Goal: Navigation & Orientation: Find specific page/section

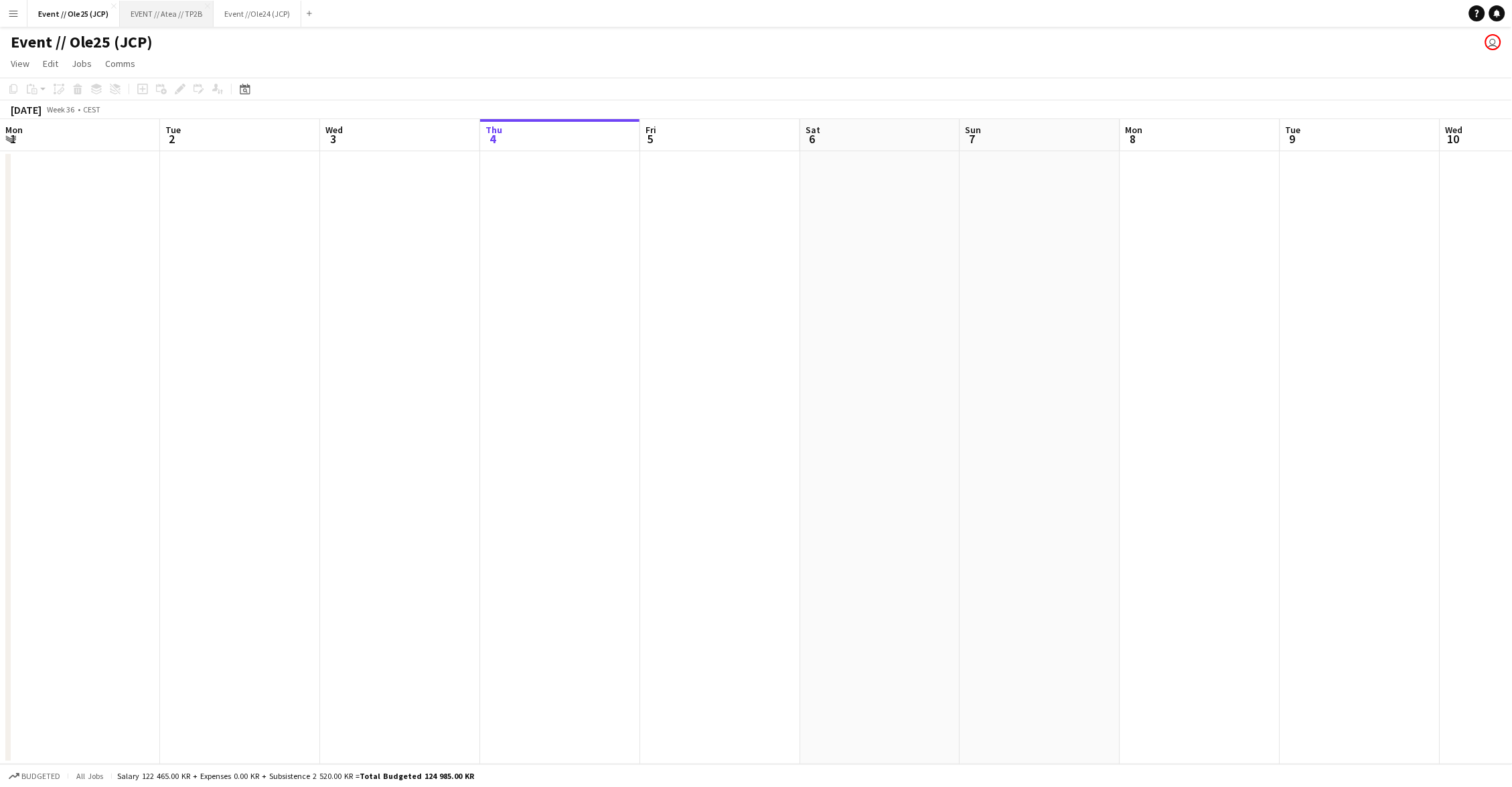
scroll to position [0, 319]
click at [141, 20] on button "EVENT // Atea // TP2B Close" at bounding box center [166, 14] width 94 height 26
click at [247, 23] on button "Event //Ole24 (JCP) Close" at bounding box center [257, 14] width 87 height 26
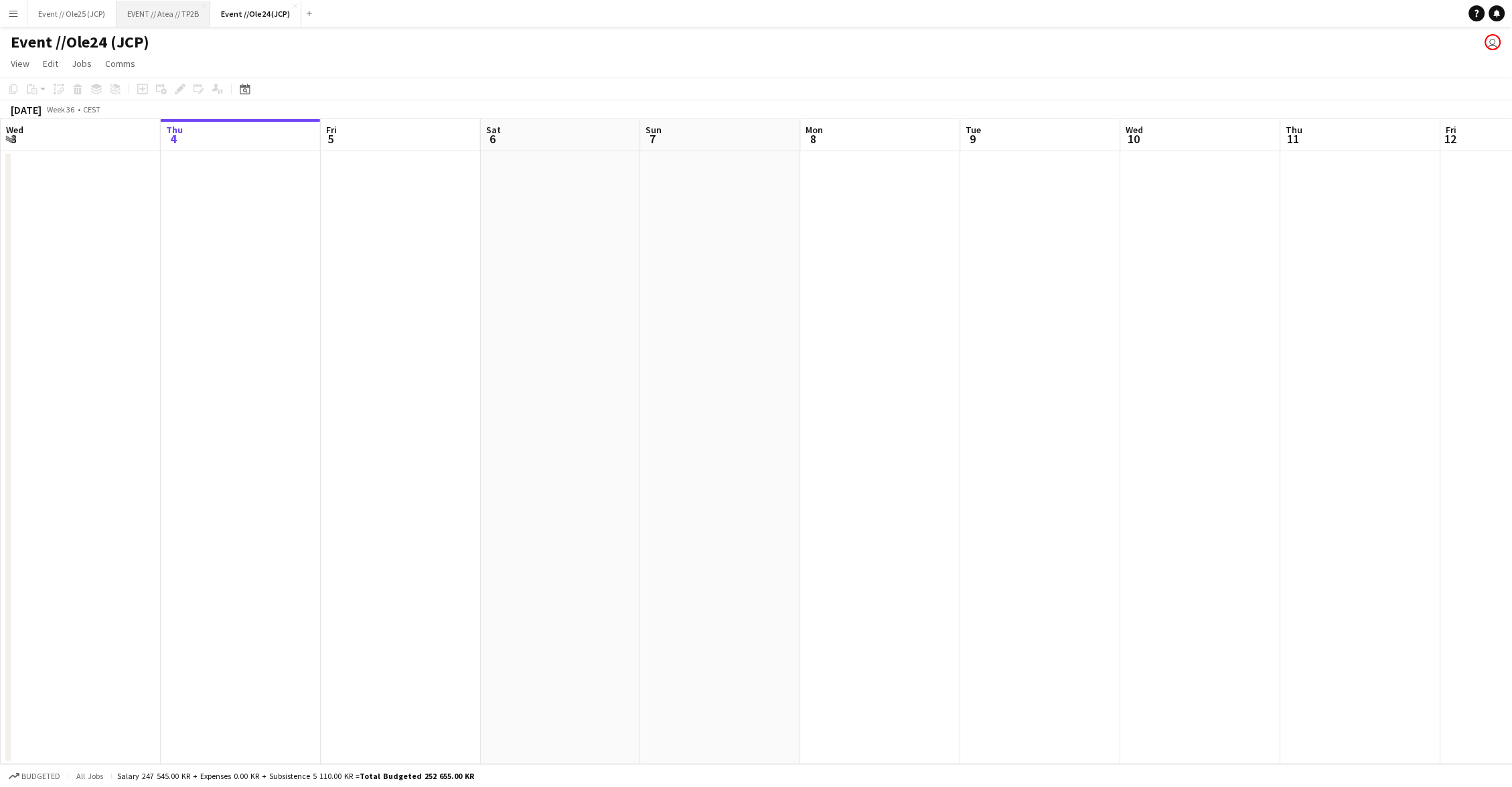
click at [136, 23] on button "EVENT // Atea // TP2B Close" at bounding box center [163, 14] width 94 height 26
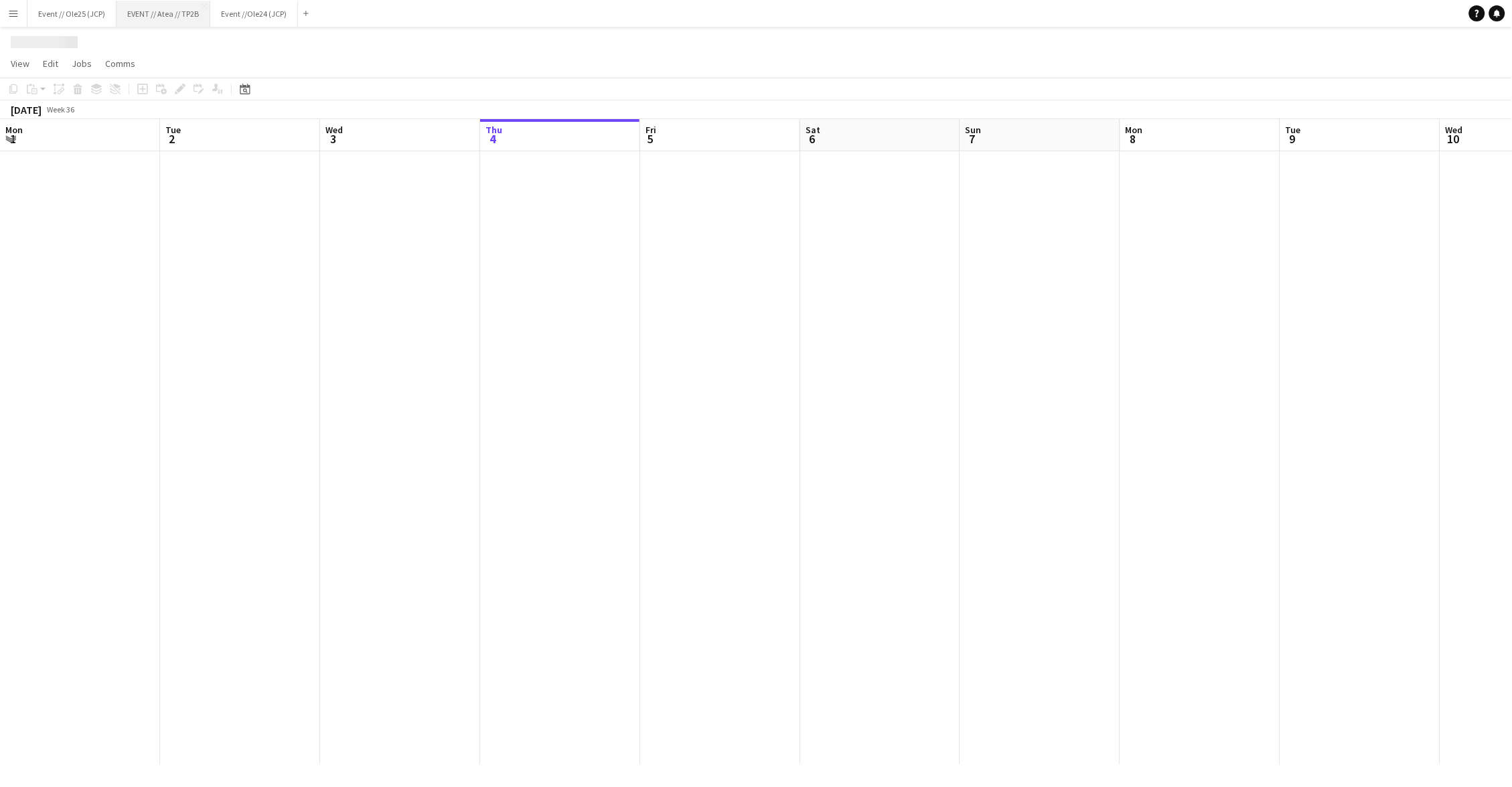
scroll to position [0, 319]
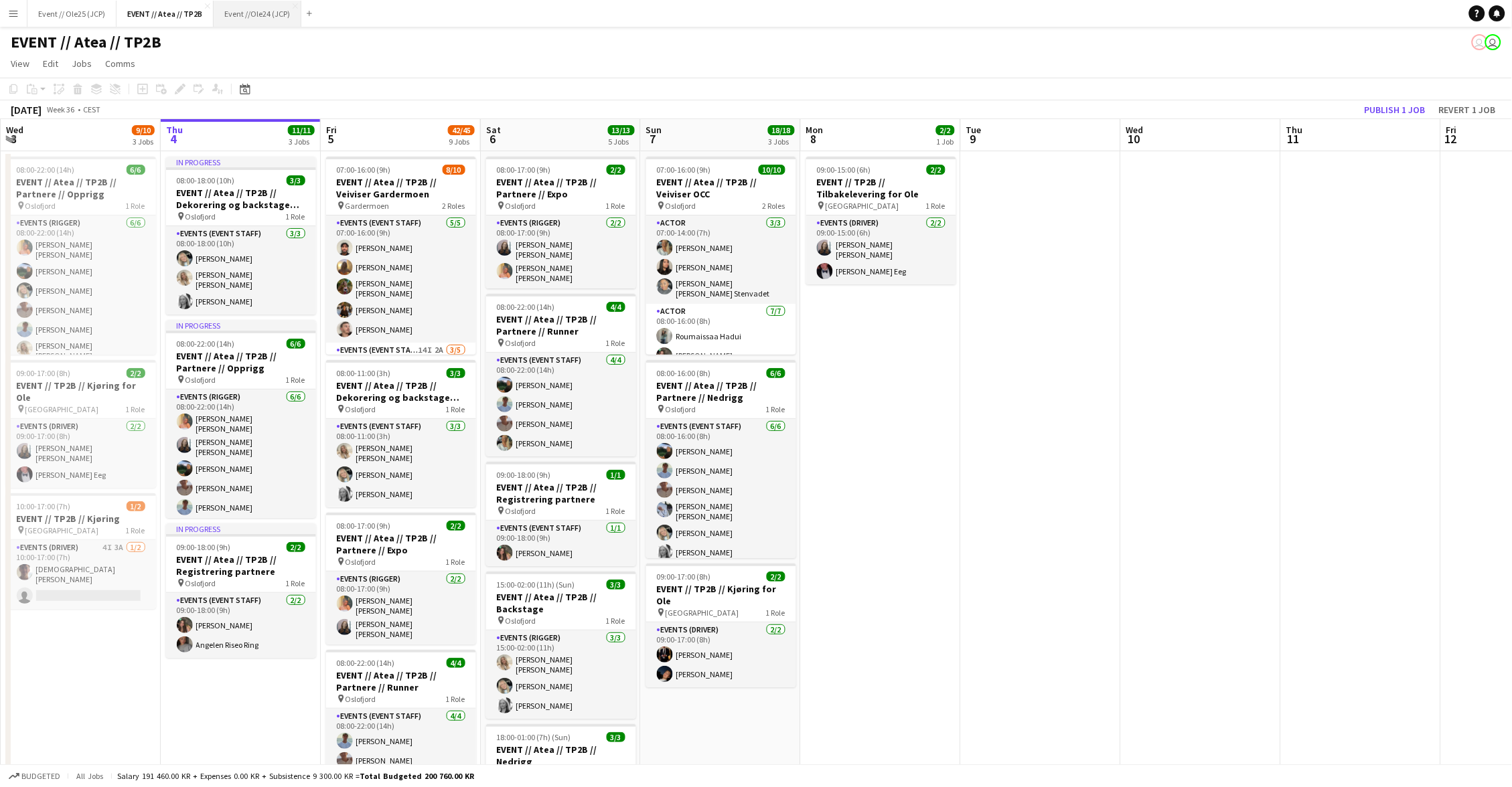
click at [248, 19] on button "Event //Ole24 (JCP) Close" at bounding box center [257, 14] width 87 height 26
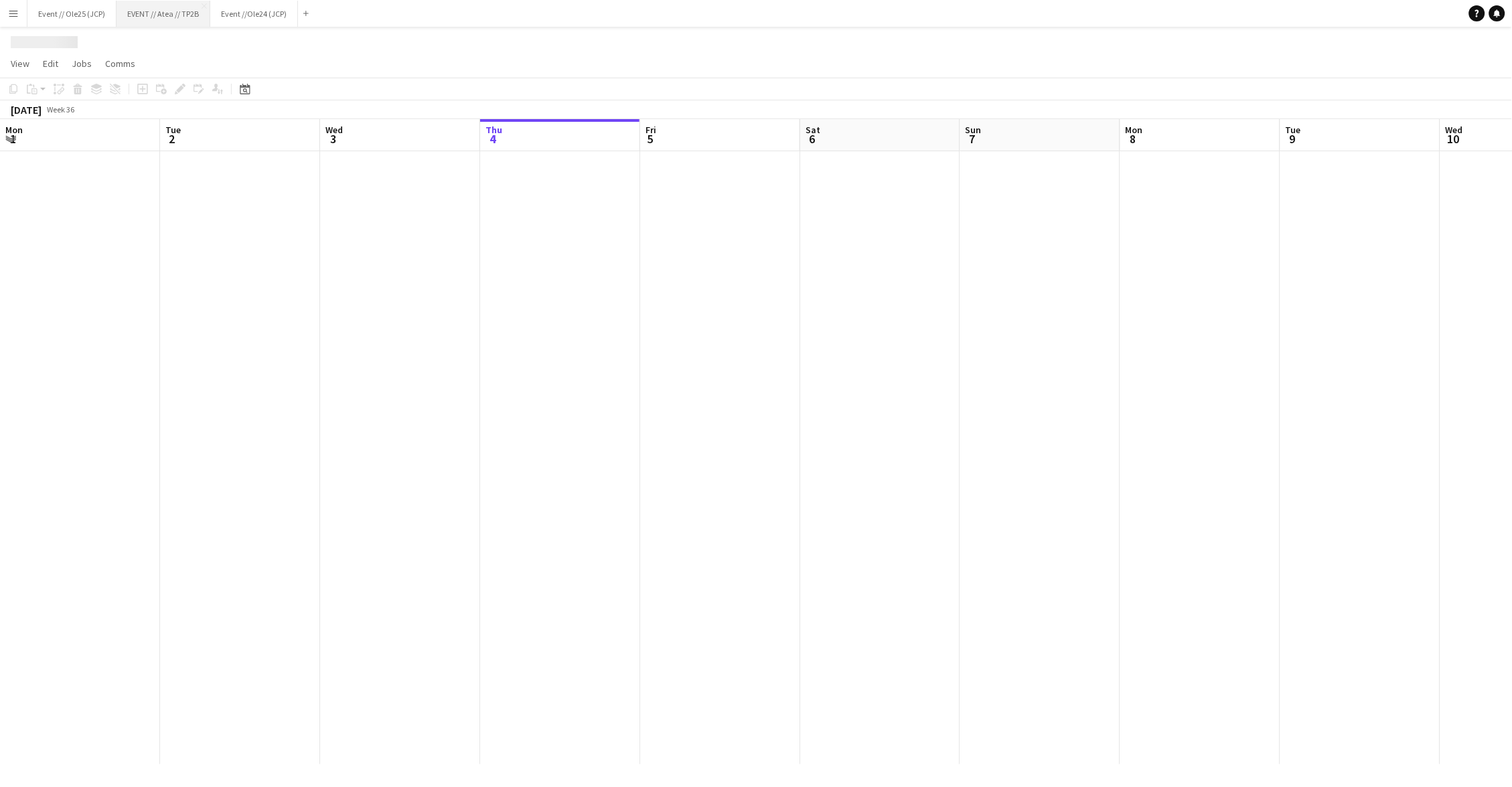
scroll to position [0, 319]
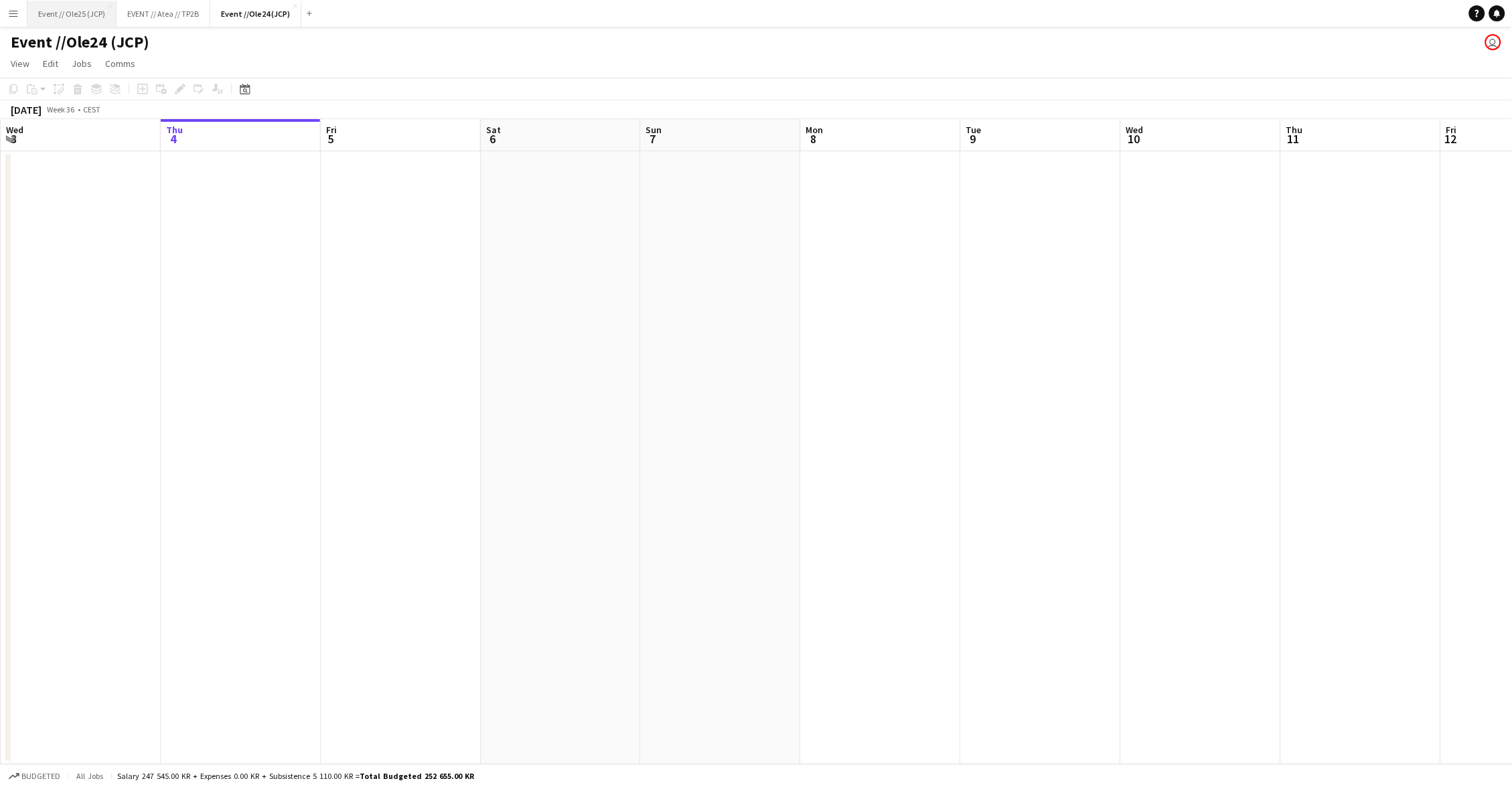
click at [96, 19] on button "Event // Ole25 (JCP) Close" at bounding box center [72, 14] width 89 height 26
